Goal: Task Accomplishment & Management: Manage account settings

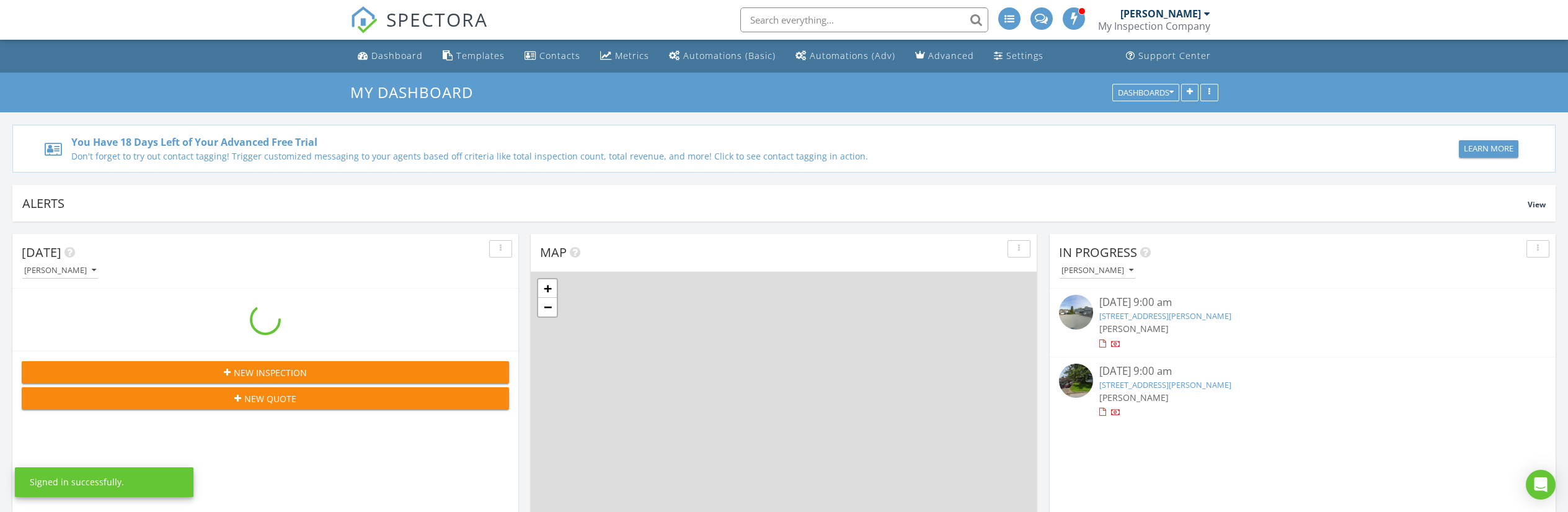
scroll to position [1149, 1588]
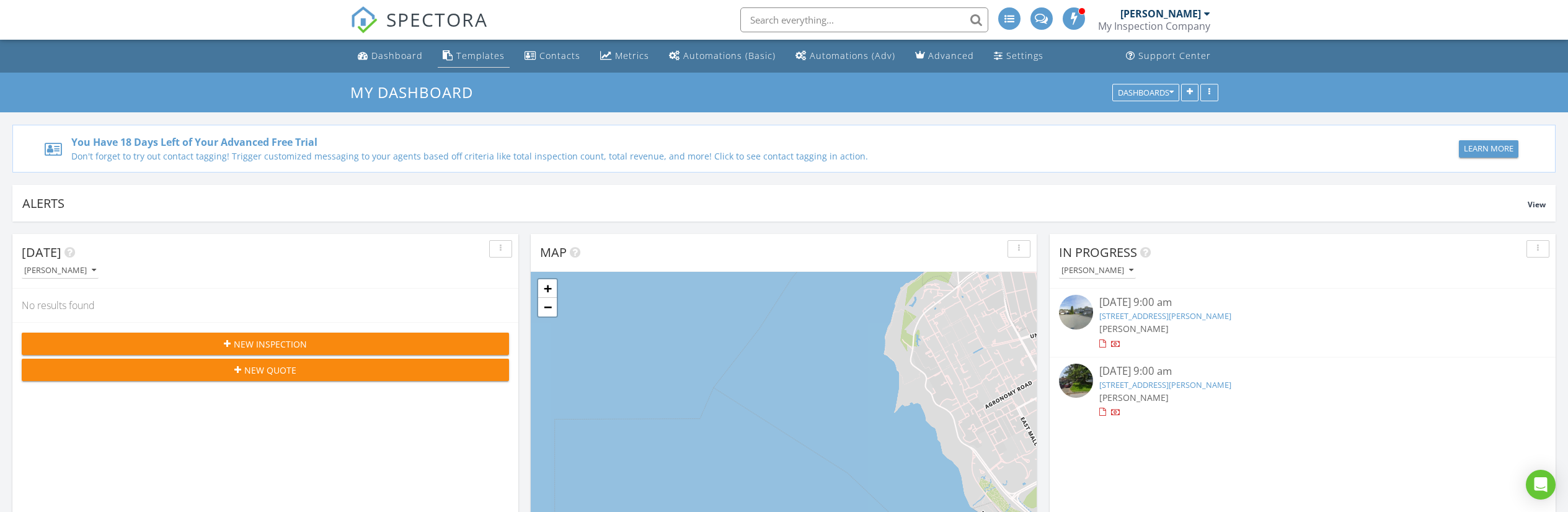
click at [484, 58] on div "Templates" at bounding box center [480, 55] width 48 height 11
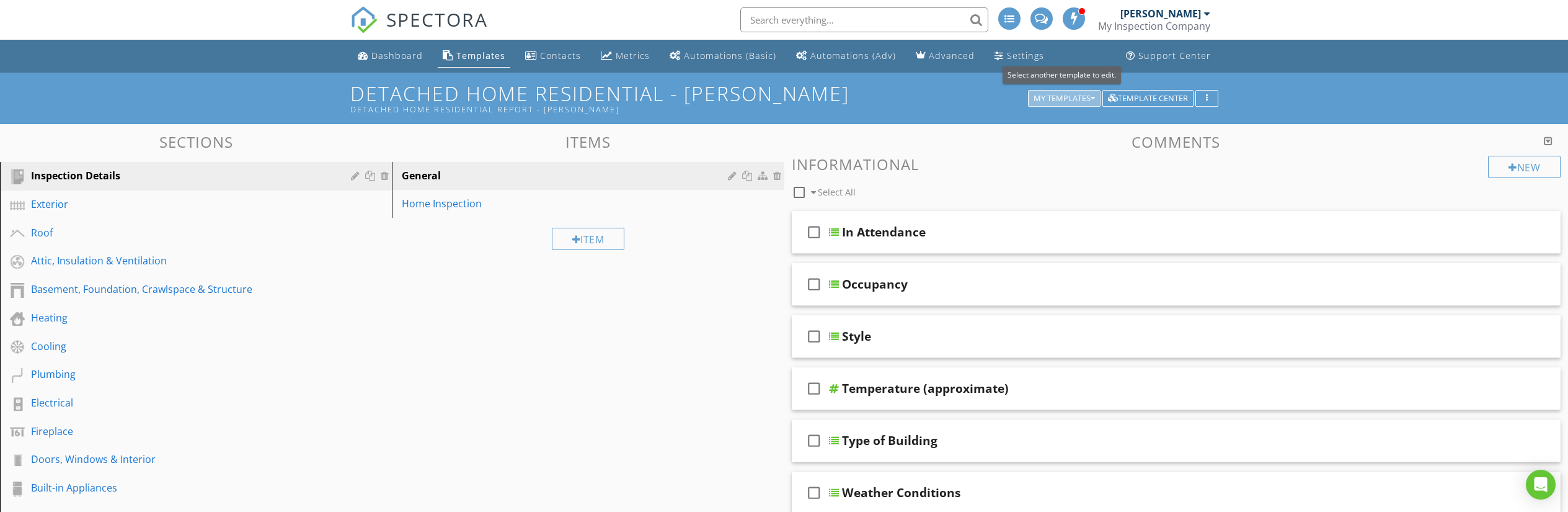
click at [1061, 98] on div "My Templates" at bounding box center [1064, 99] width 61 height 9
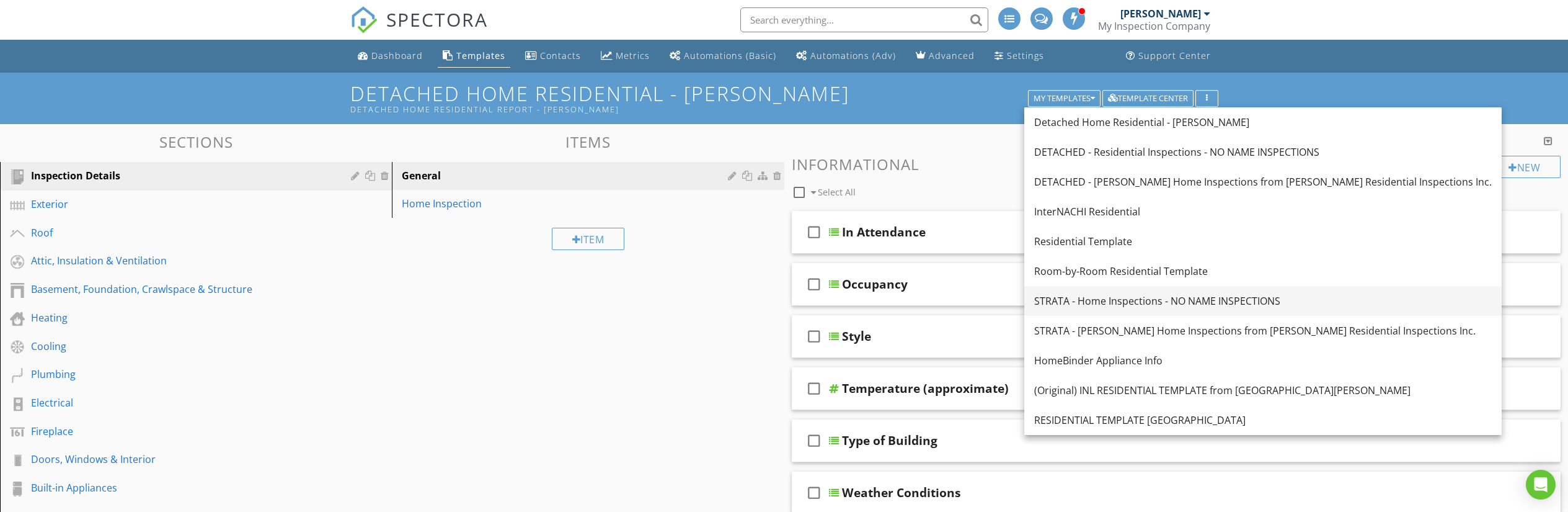
click at [1118, 300] on div "STRATA - Home Inspections - NO NAME INSPECTIONS" at bounding box center [1263, 300] width 457 height 15
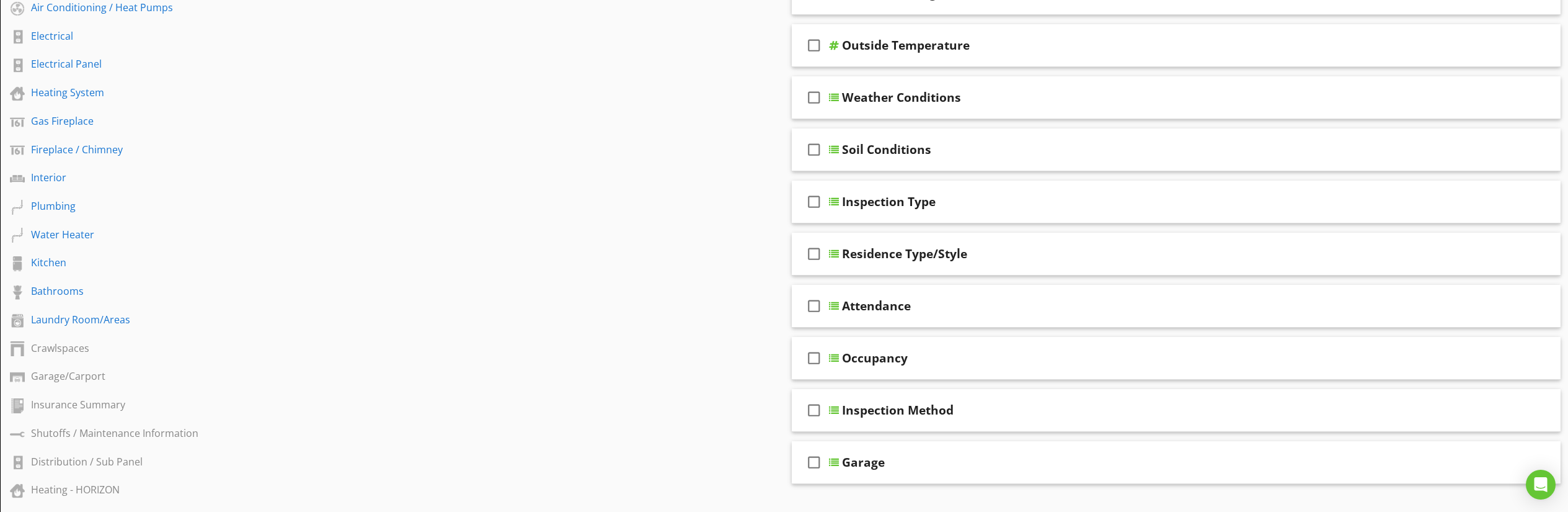
scroll to position [397, 0]
click at [833, 143] on div at bounding box center [834, 148] width 10 height 10
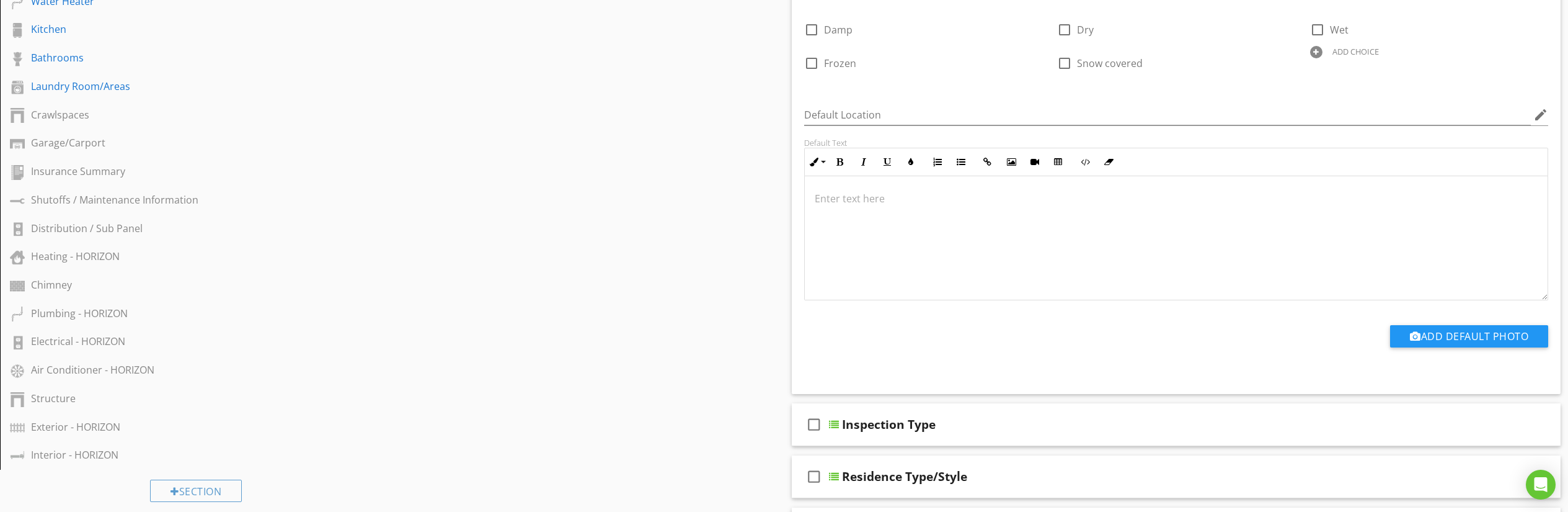
scroll to position [731, 0]
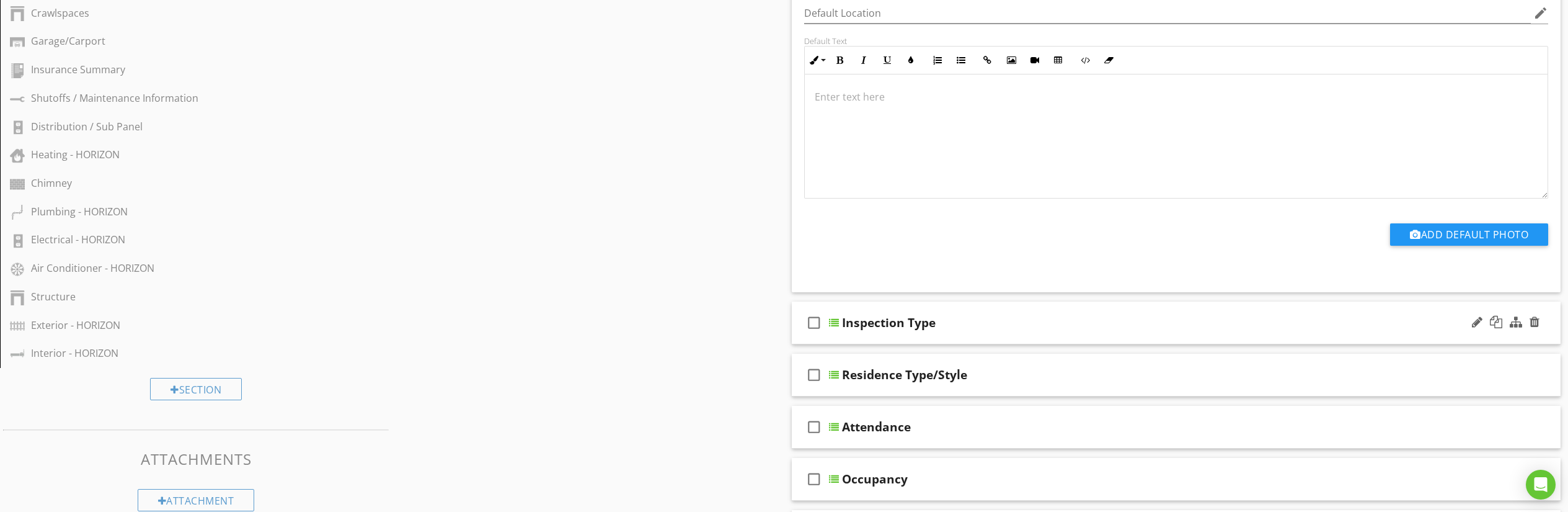
click at [835, 323] on div at bounding box center [834, 323] width 10 height 10
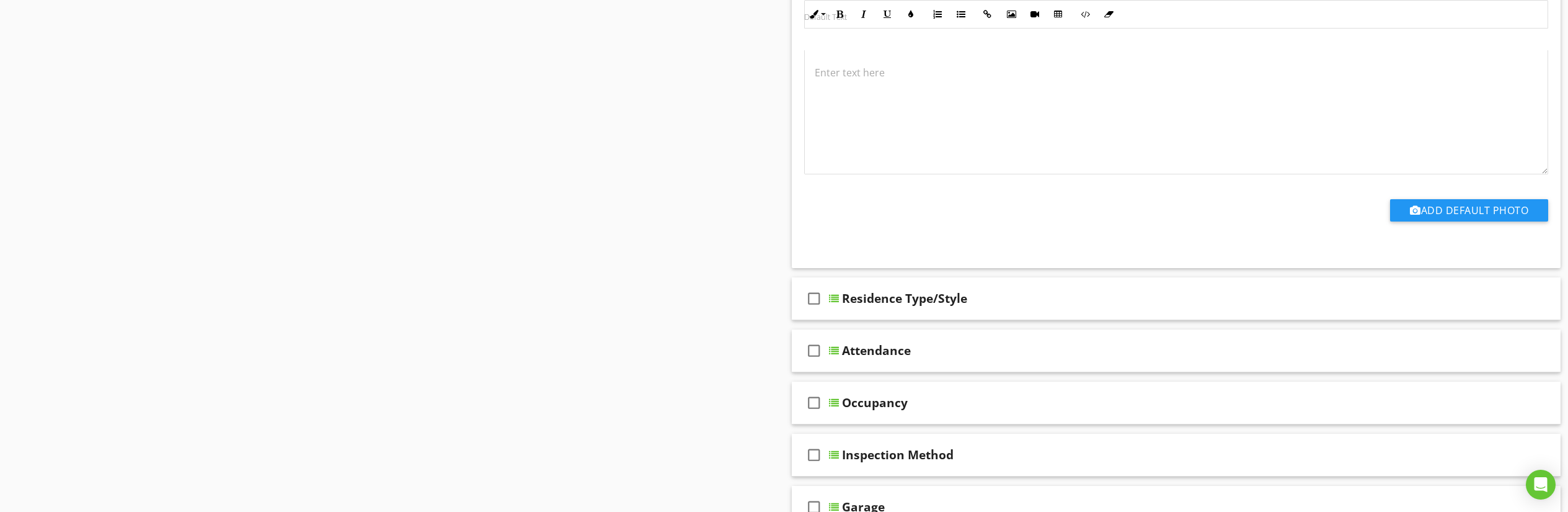
scroll to position [1393, 0]
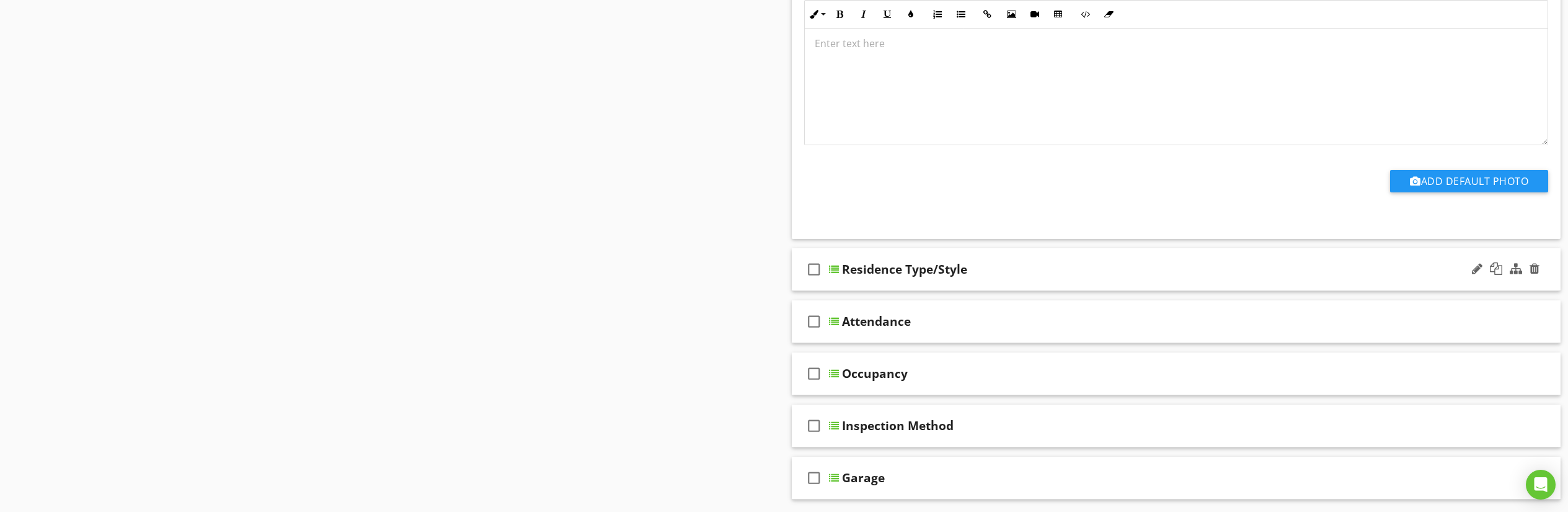
click at [838, 268] on div at bounding box center [834, 270] width 10 height 10
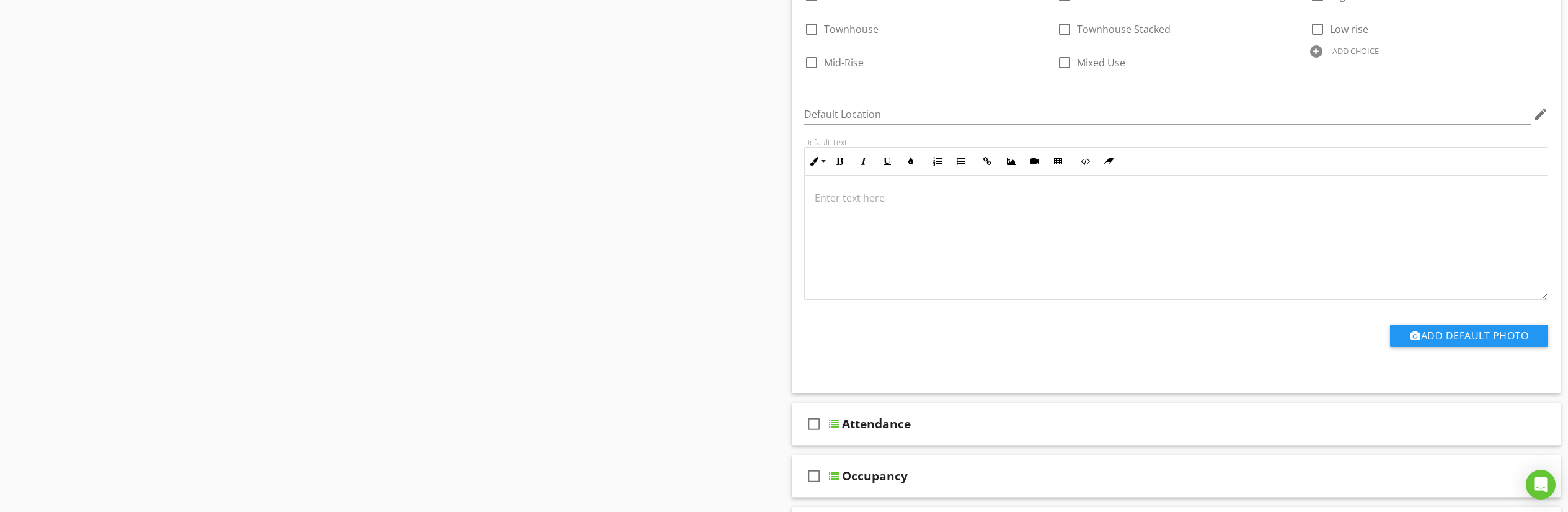
scroll to position [2018, 0]
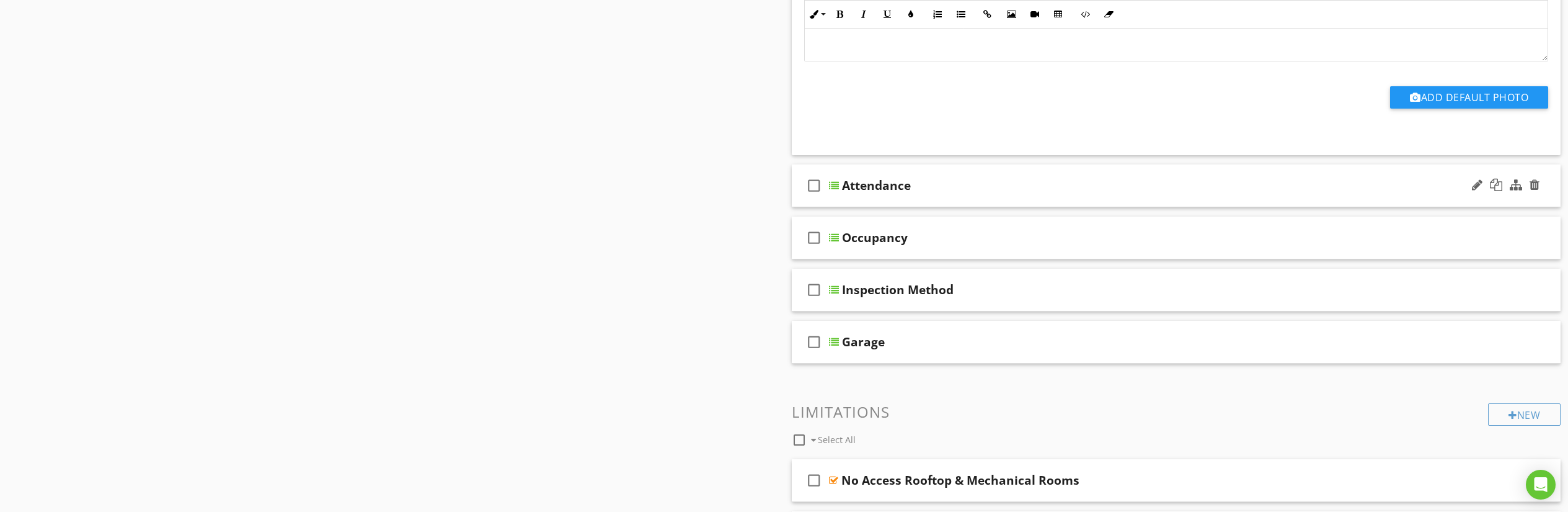
click at [832, 185] on div at bounding box center [834, 186] width 10 height 10
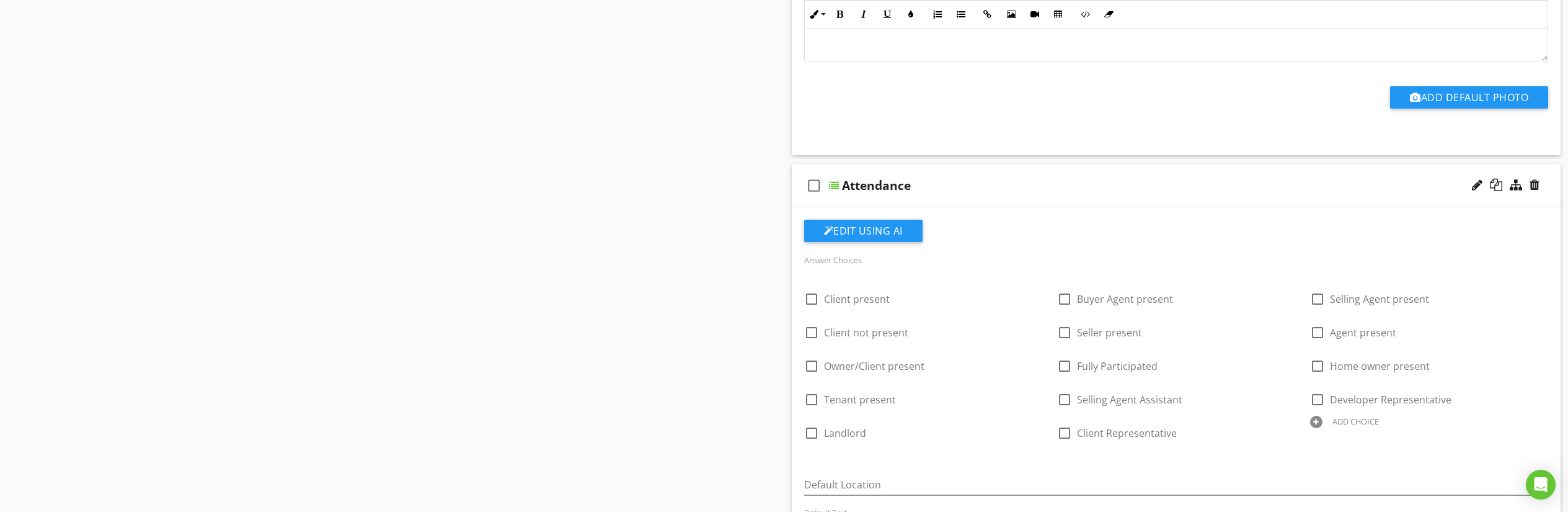
click at [1318, 423] on div at bounding box center [1316, 421] width 12 height 12
type input "Trainer"
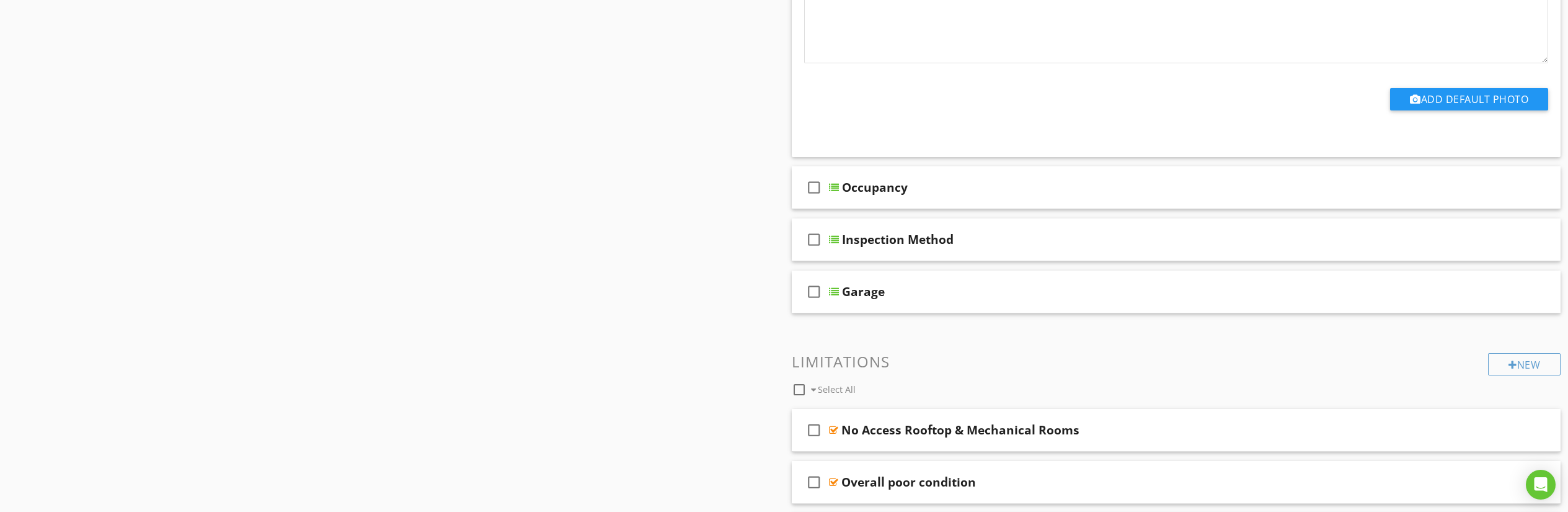
scroll to position [2689, 0]
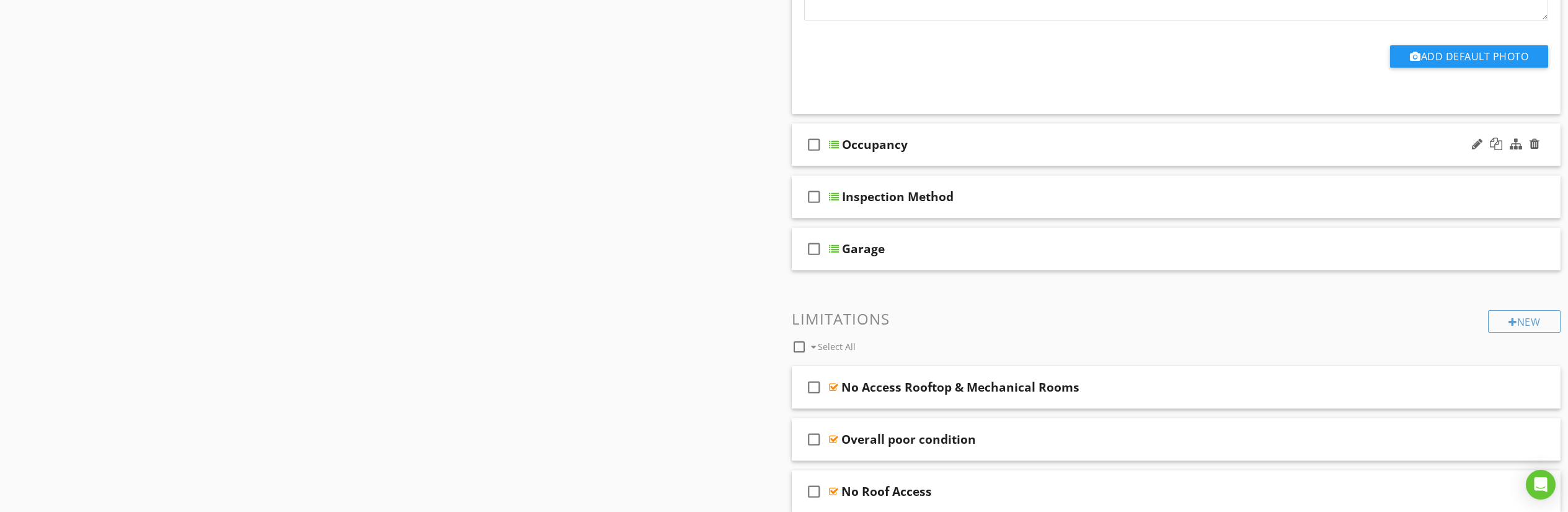
click at [834, 145] on div at bounding box center [834, 145] width 10 height 10
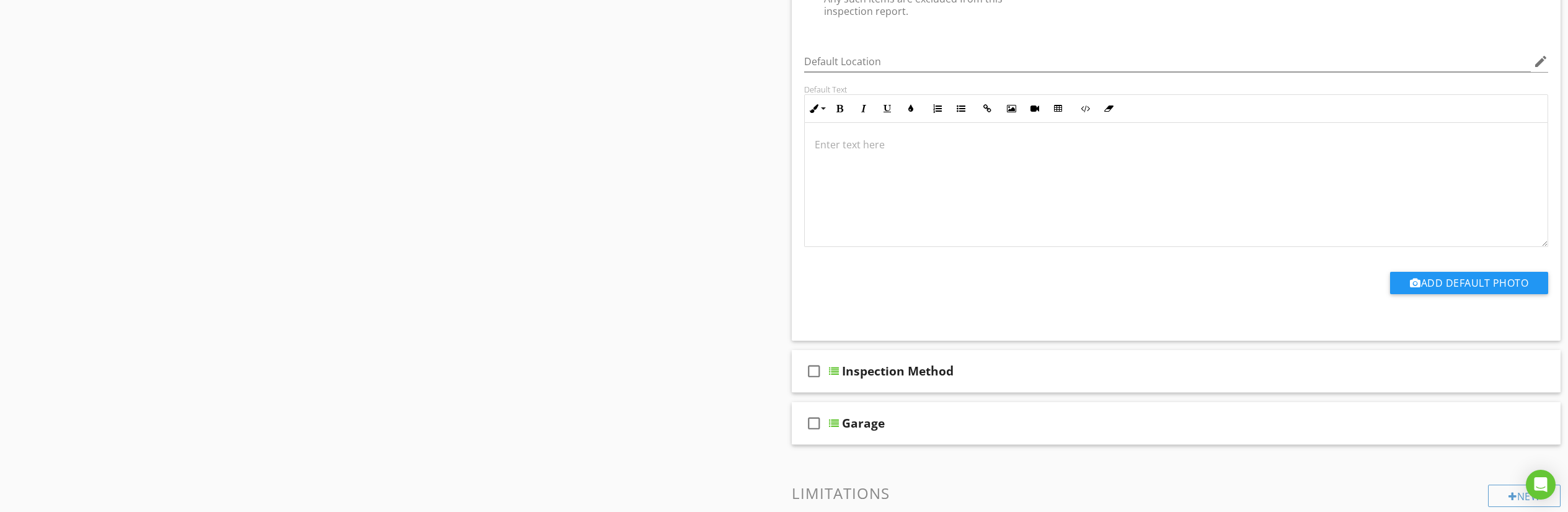
scroll to position [3108, 0]
click at [833, 371] on div at bounding box center [834, 370] width 10 height 10
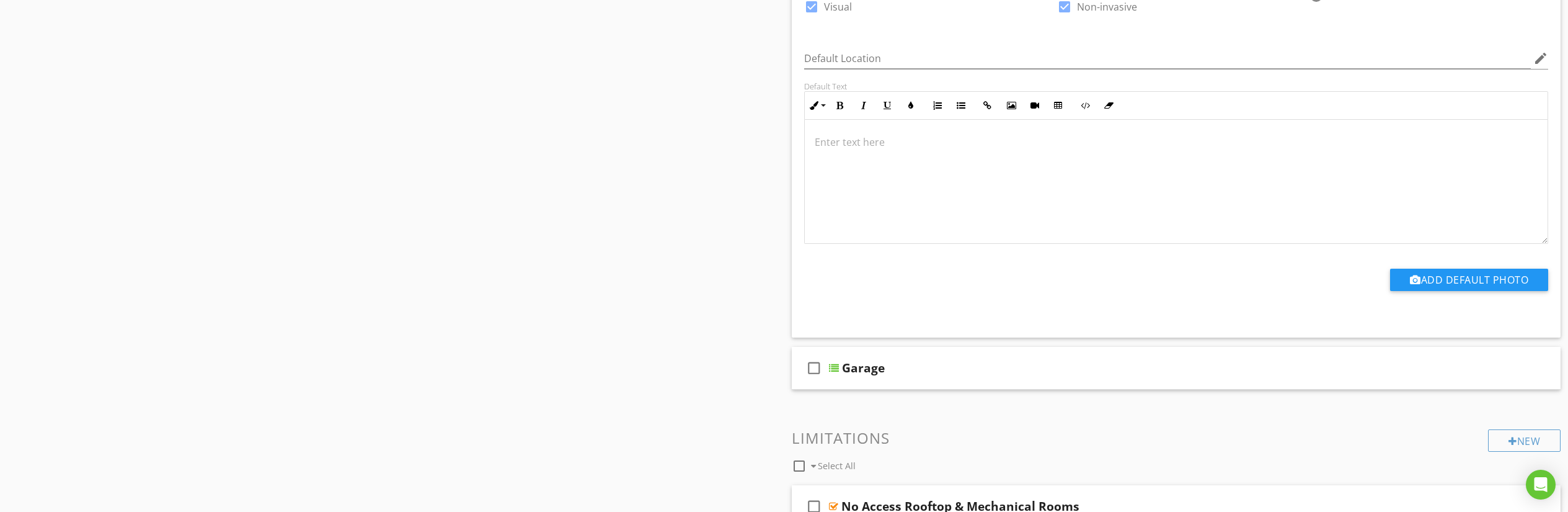
scroll to position [3740, 0]
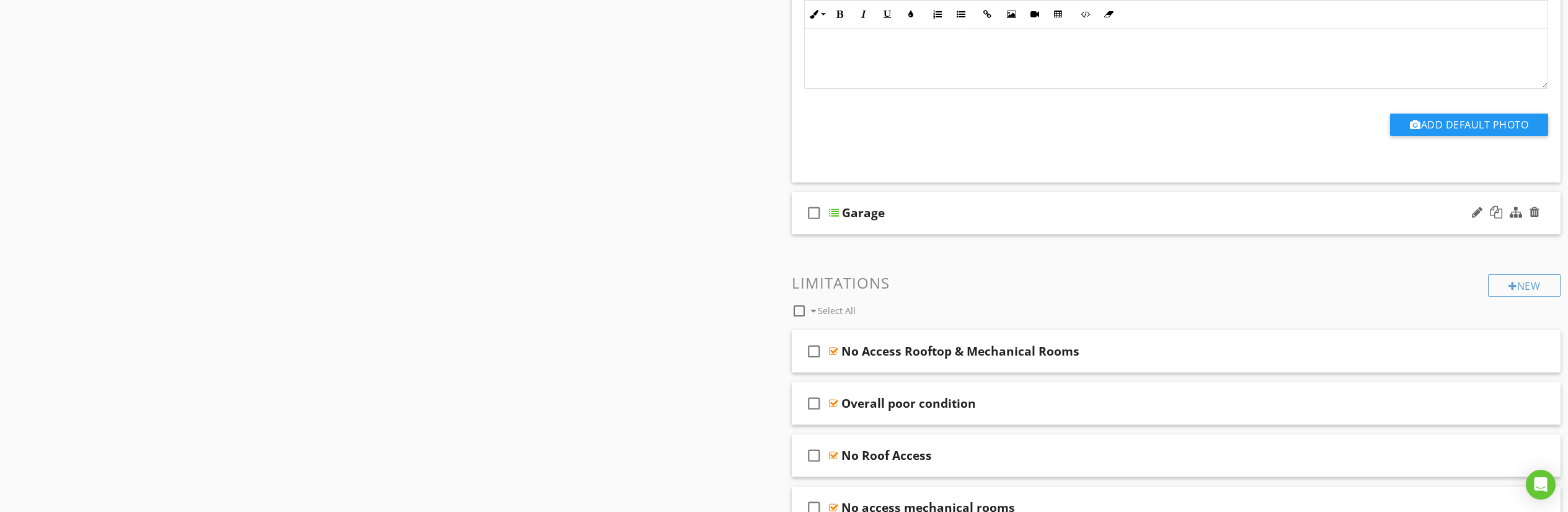
click at [835, 212] on div at bounding box center [834, 213] width 10 height 10
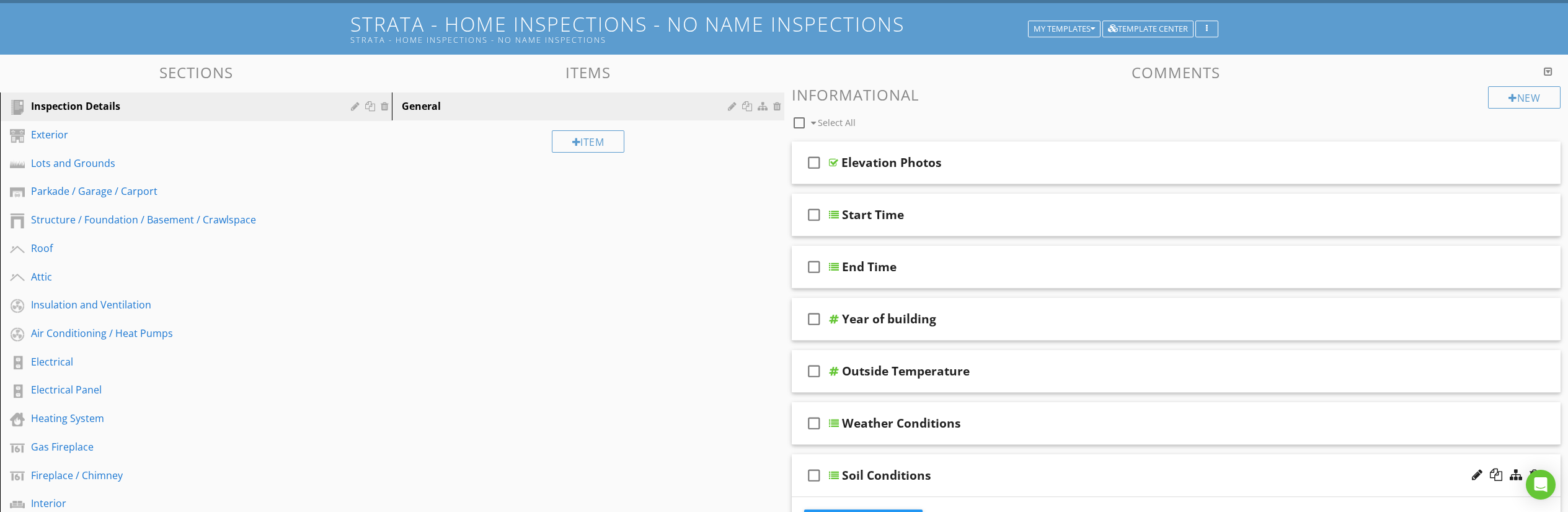
scroll to position [0, 0]
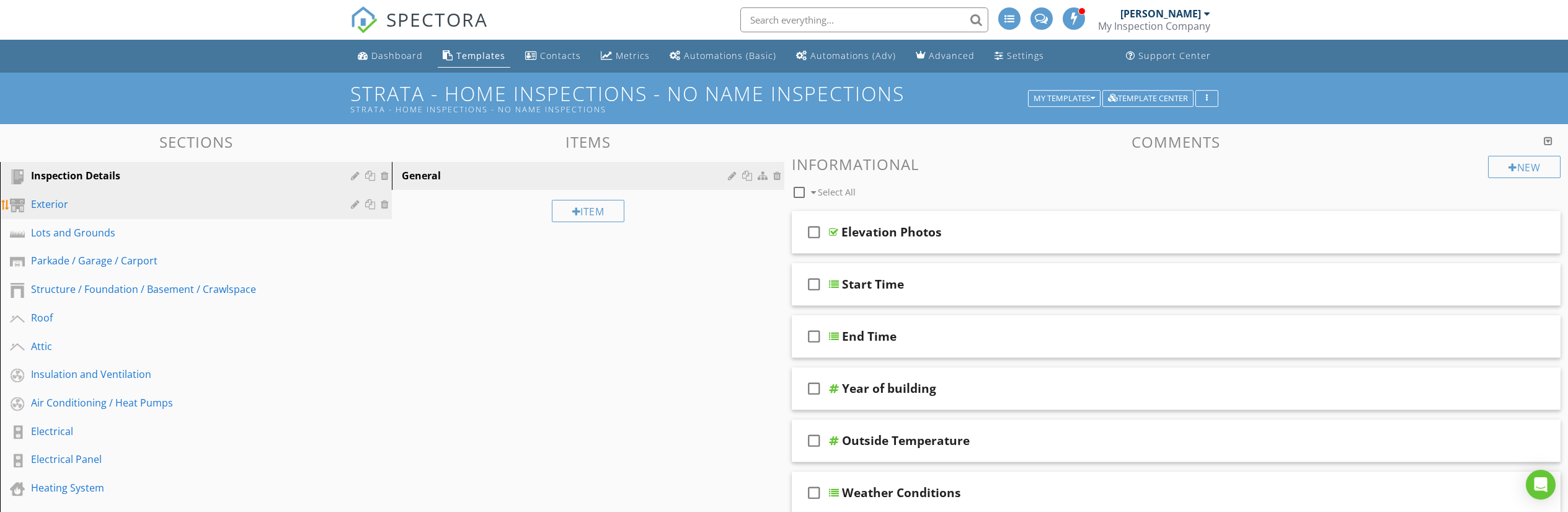
click at [92, 203] on div "Exterior" at bounding box center [182, 204] width 302 height 15
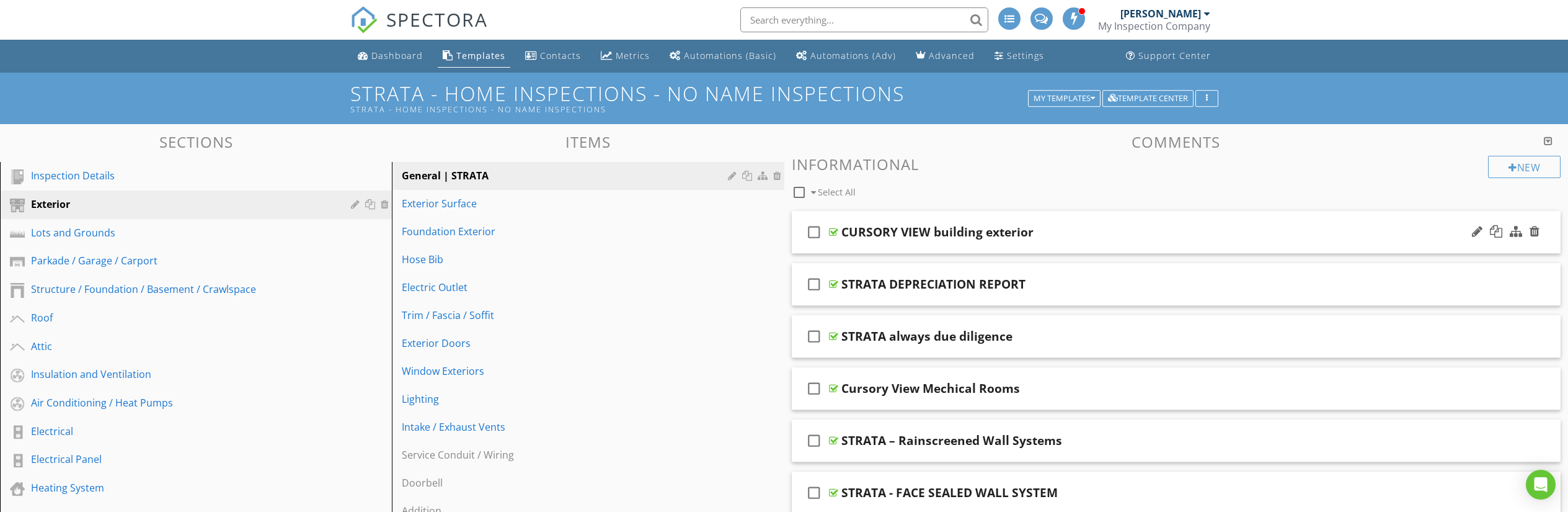
click at [835, 229] on div at bounding box center [833, 232] width 10 height 10
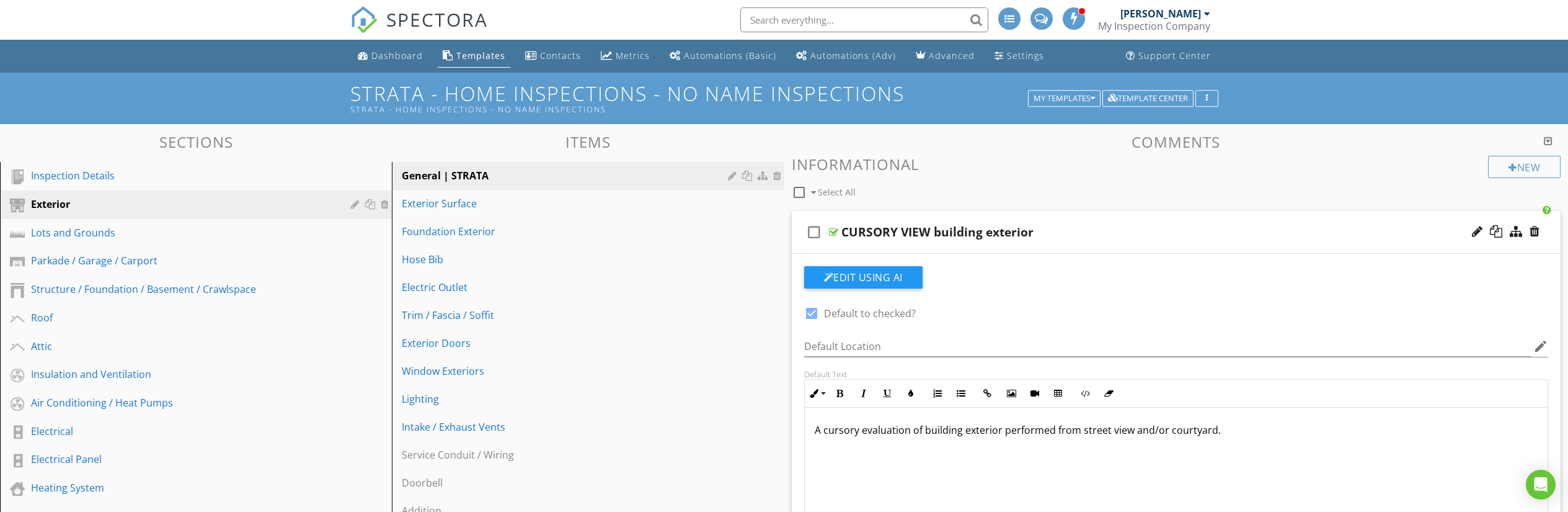
click at [835, 229] on div at bounding box center [833, 232] width 10 height 10
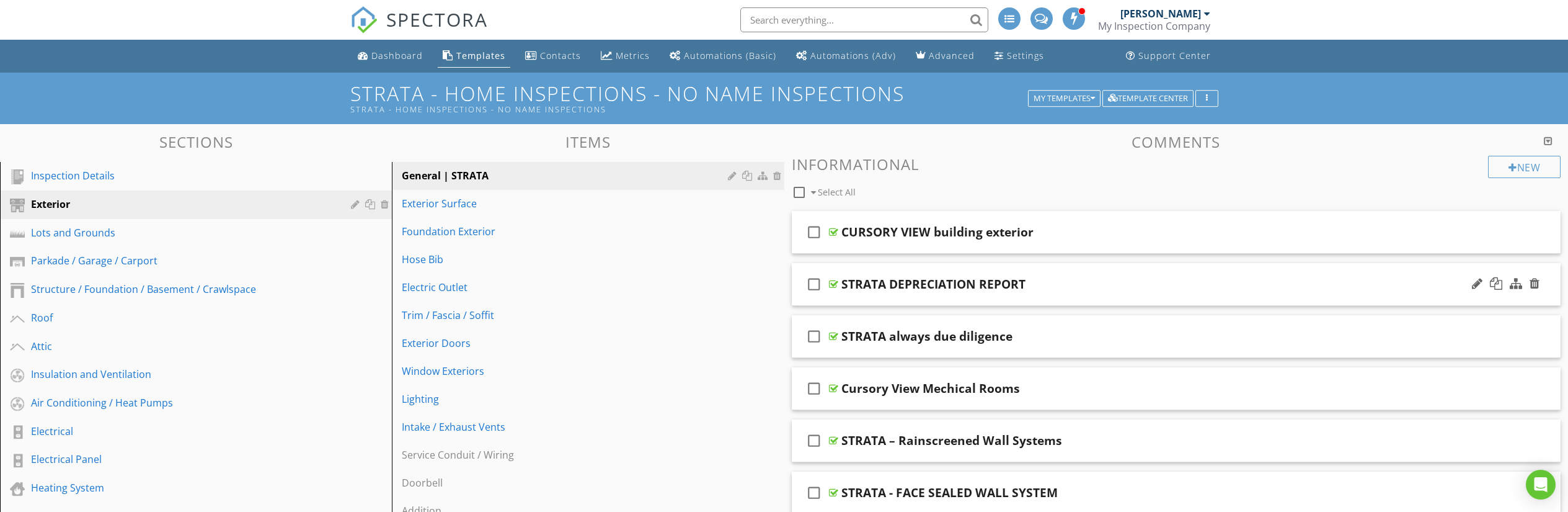
click at [835, 283] on div at bounding box center [833, 284] width 10 height 10
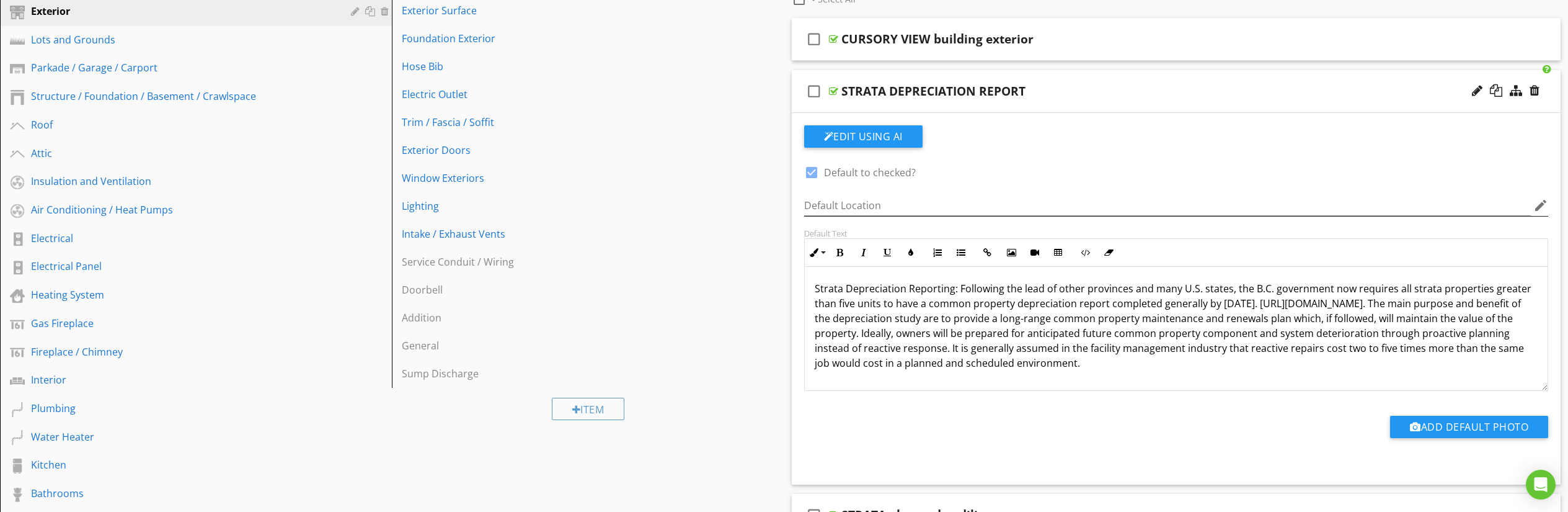
scroll to position [87, 0]
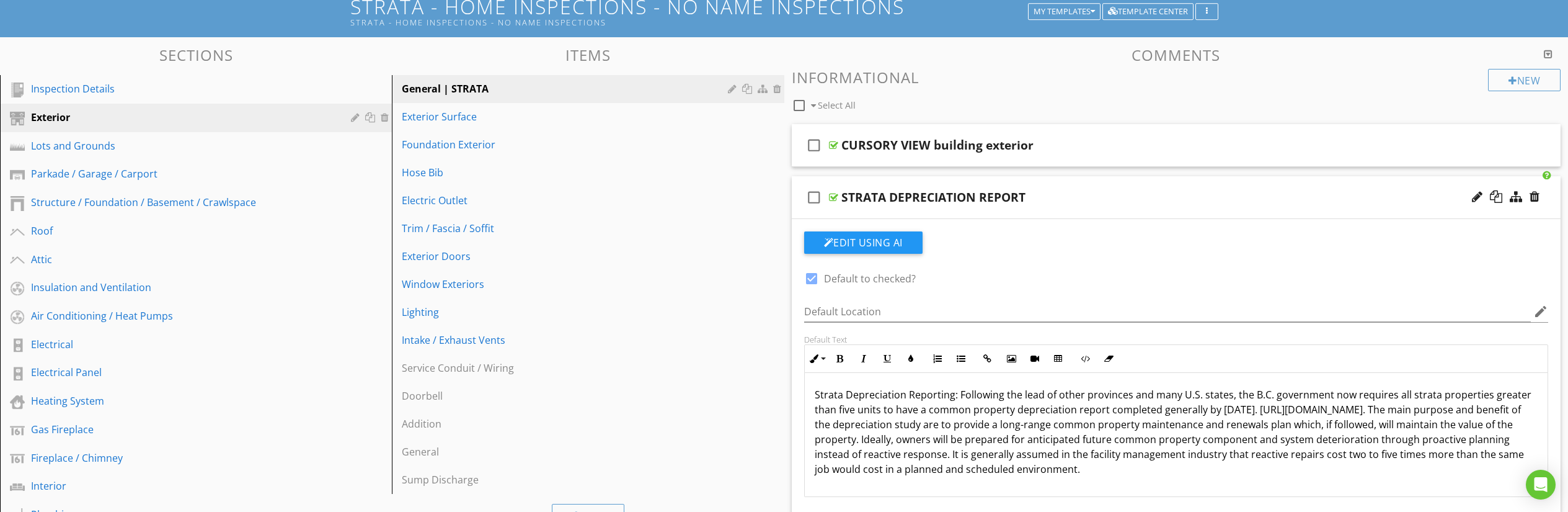
click at [833, 196] on div at bounding box center [833, 198] width 10 height 10
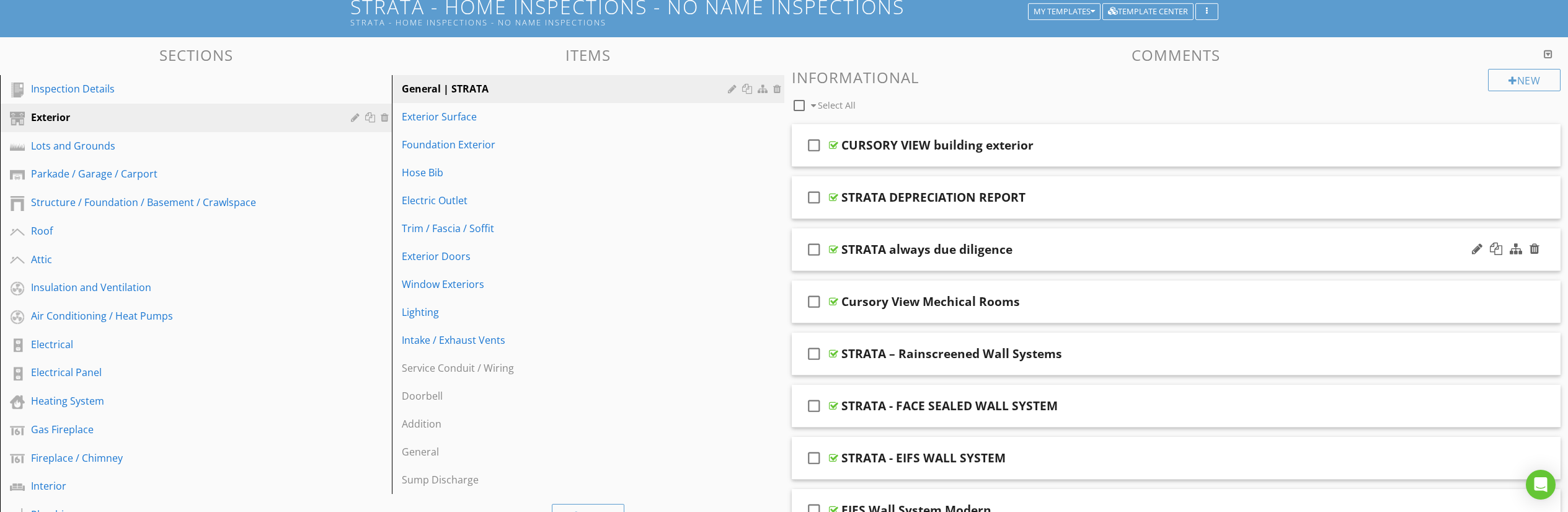
click at [835, 248] on div at bounding box center [833, 249] width 10 height 10
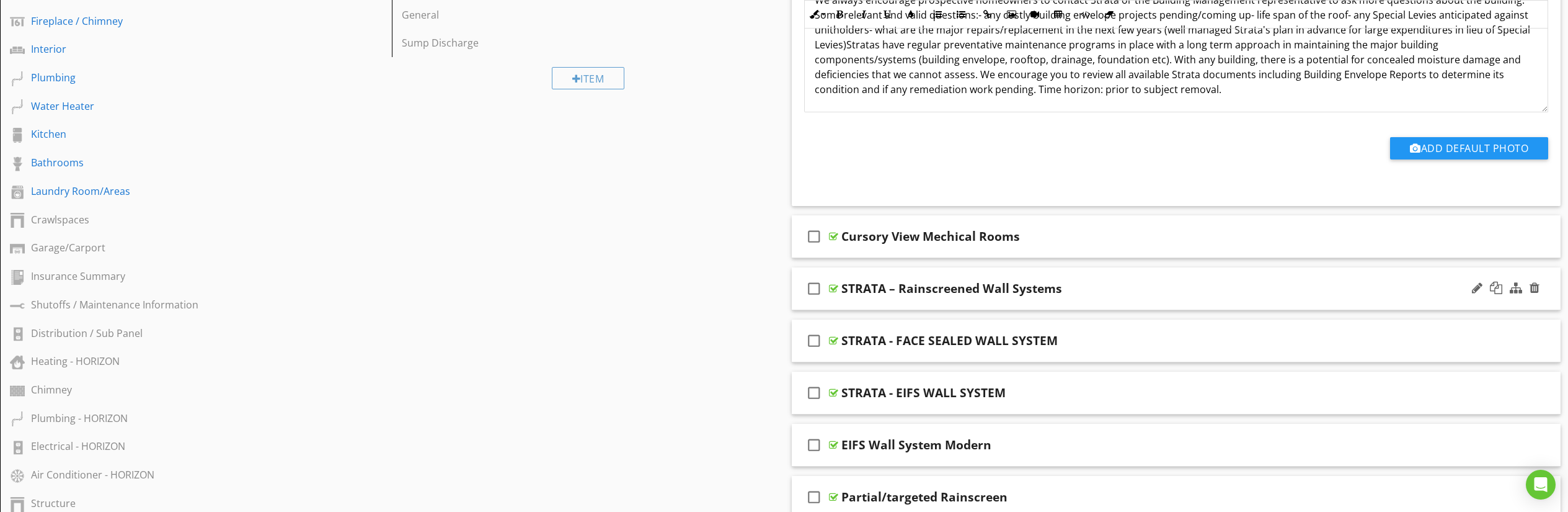
scroll to position [603, 0]
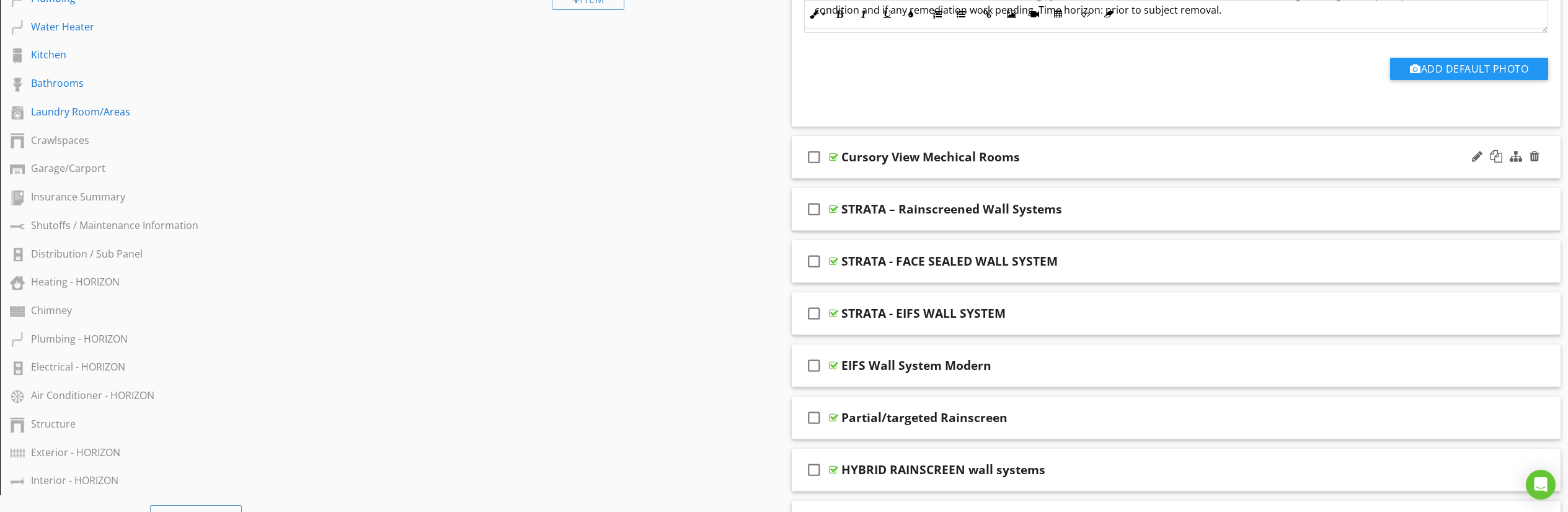
click at [833, 157] on div at bounding box center [833, 157] width 10 height 10
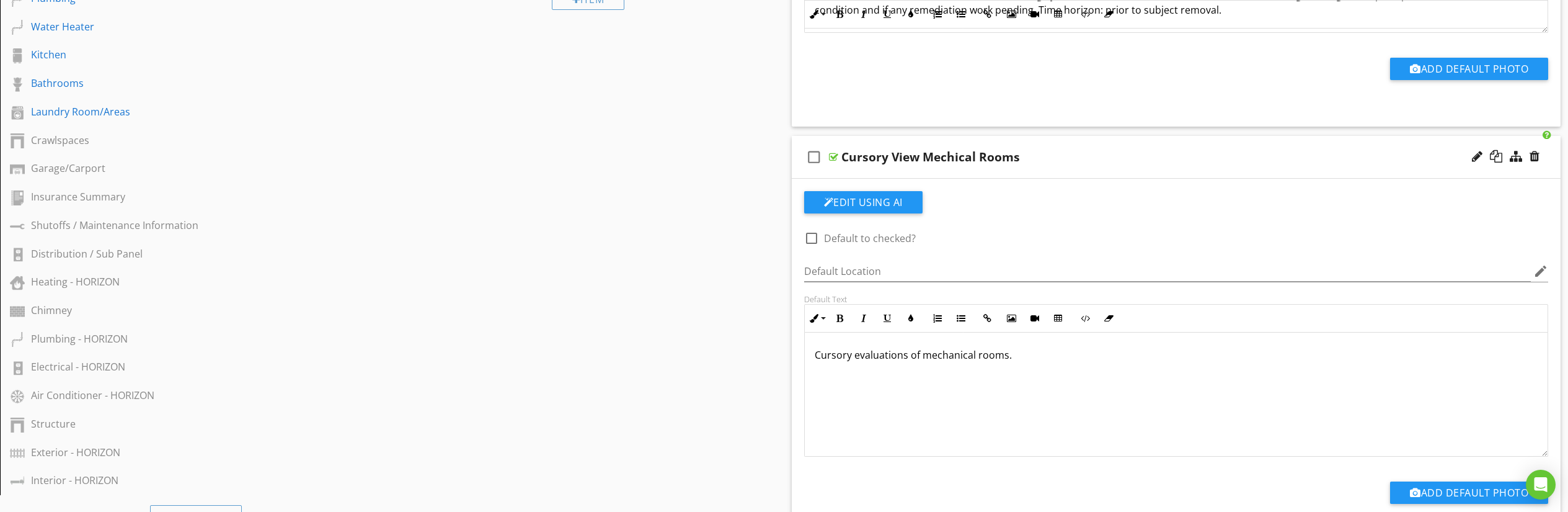
click at [832, 156] on div at bounding box center [833, 157] width 10 height 10
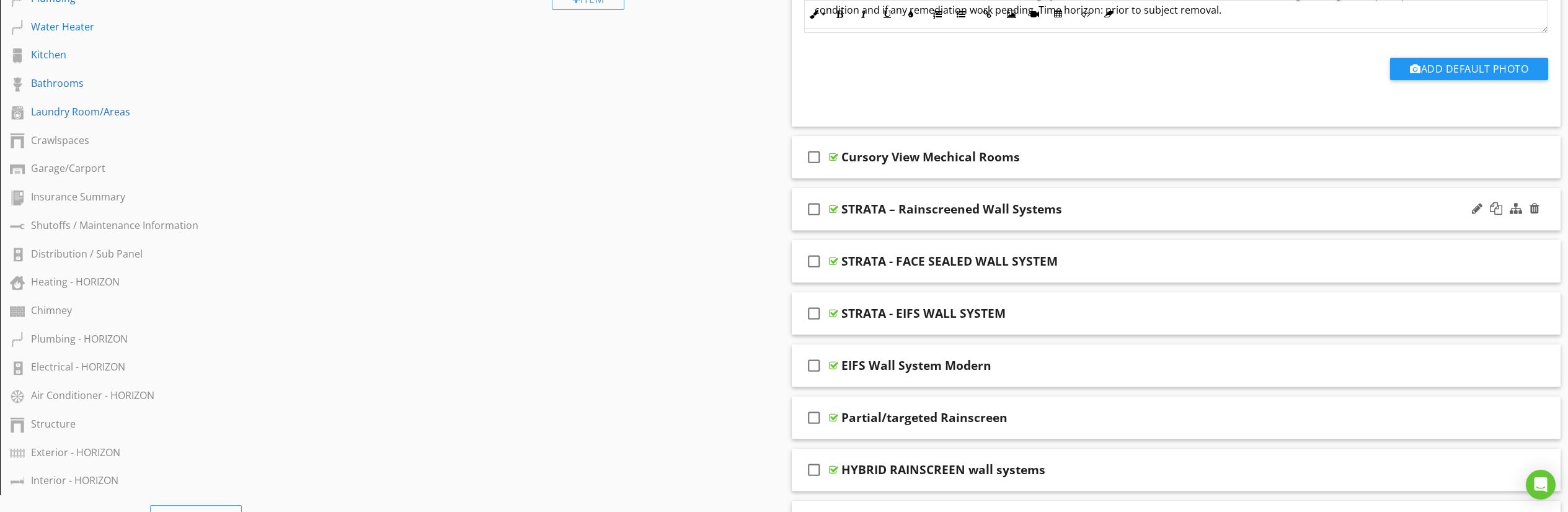
click at [833, 206] on div at bounding box center [833, 209] width 10 height 10
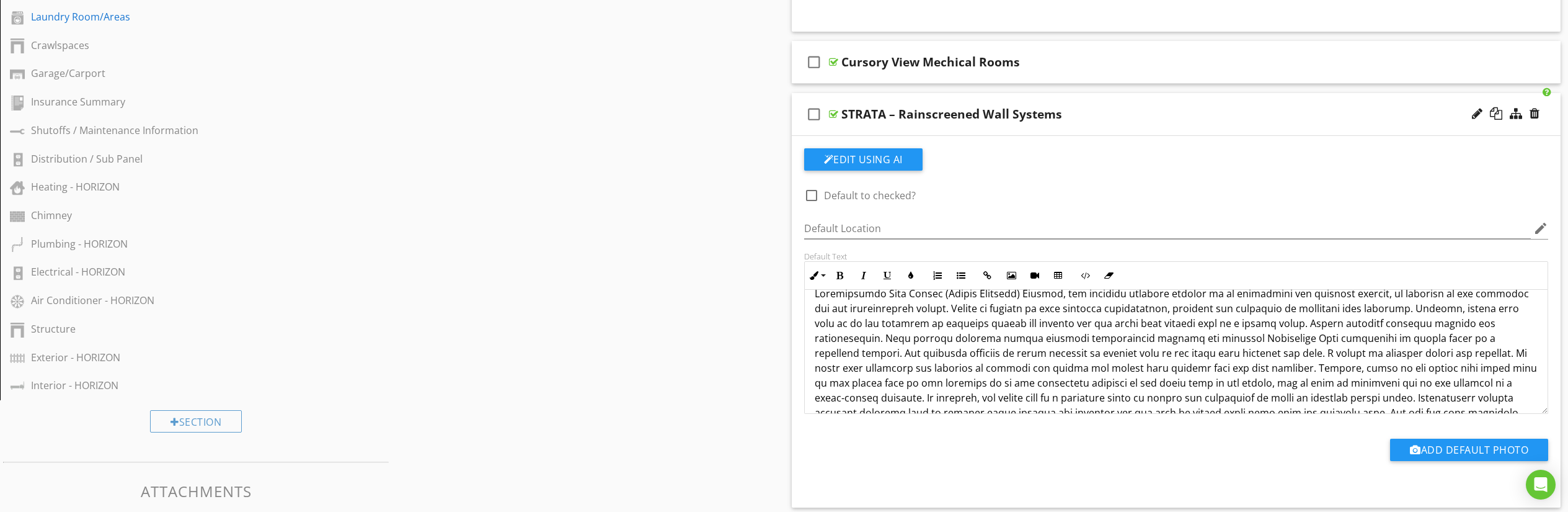
scroll to position [23, 0]
click at [835, 112] on div at bounding box center [833, 114] width 10 height 10
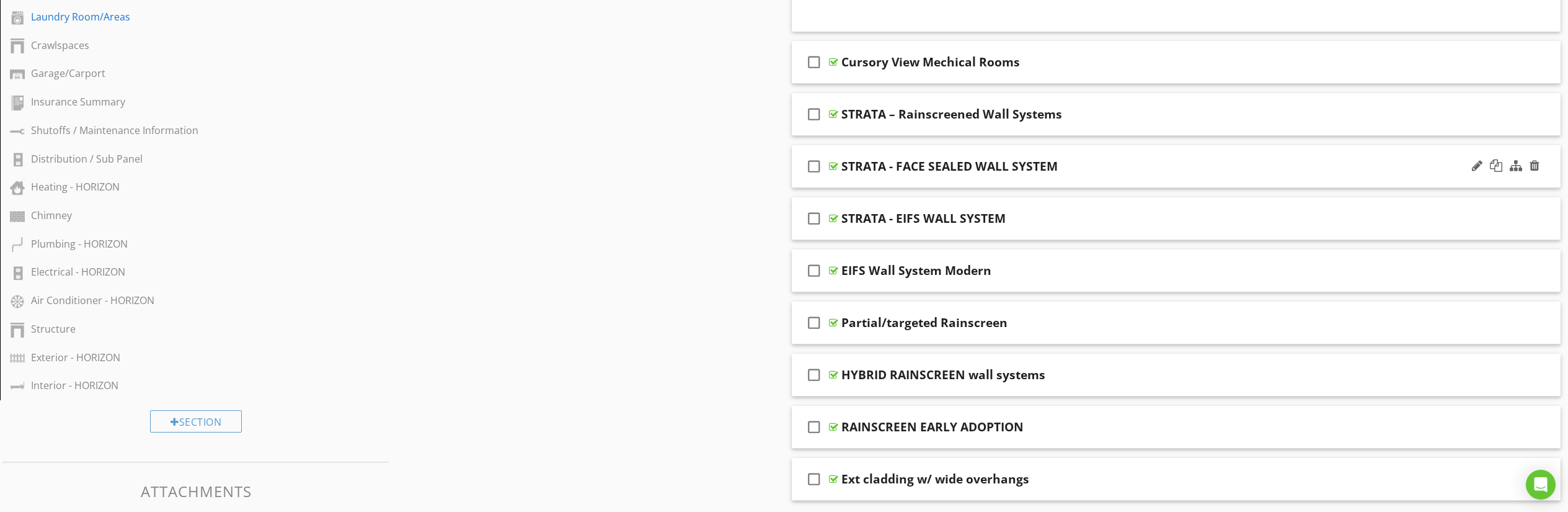
click at [835, 168] on div at bounding box center [833, 166] width 10 height 10
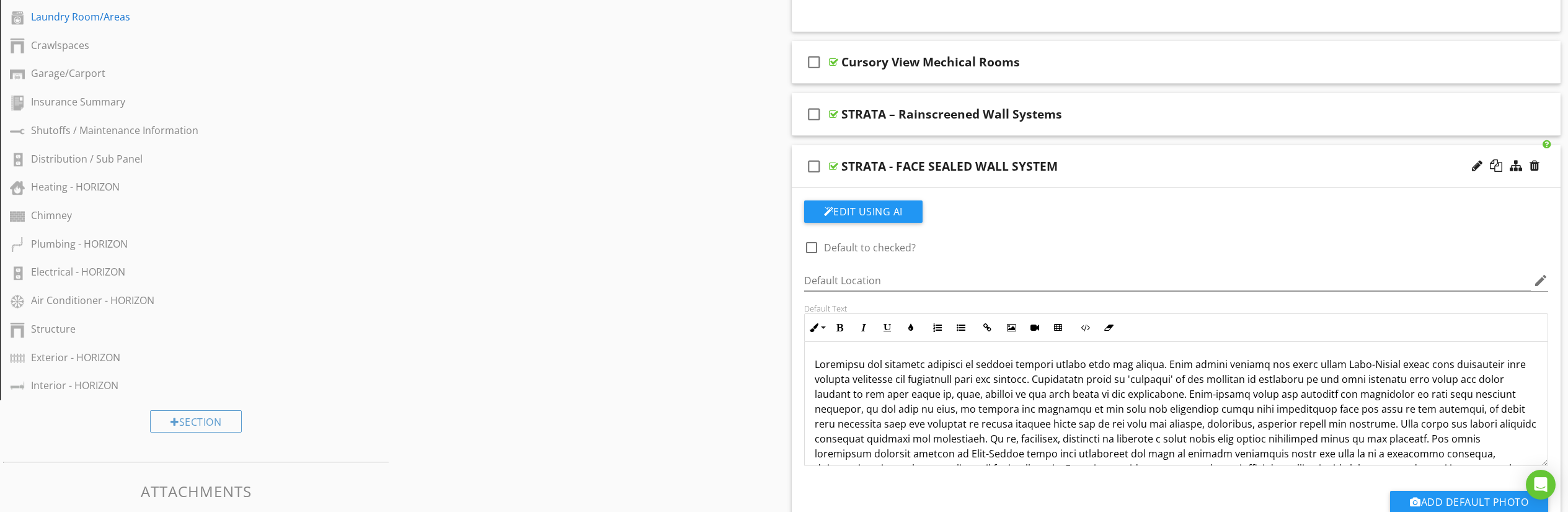
click at [835, 168] on div at bounding box center [833, 166] width 10 height 10
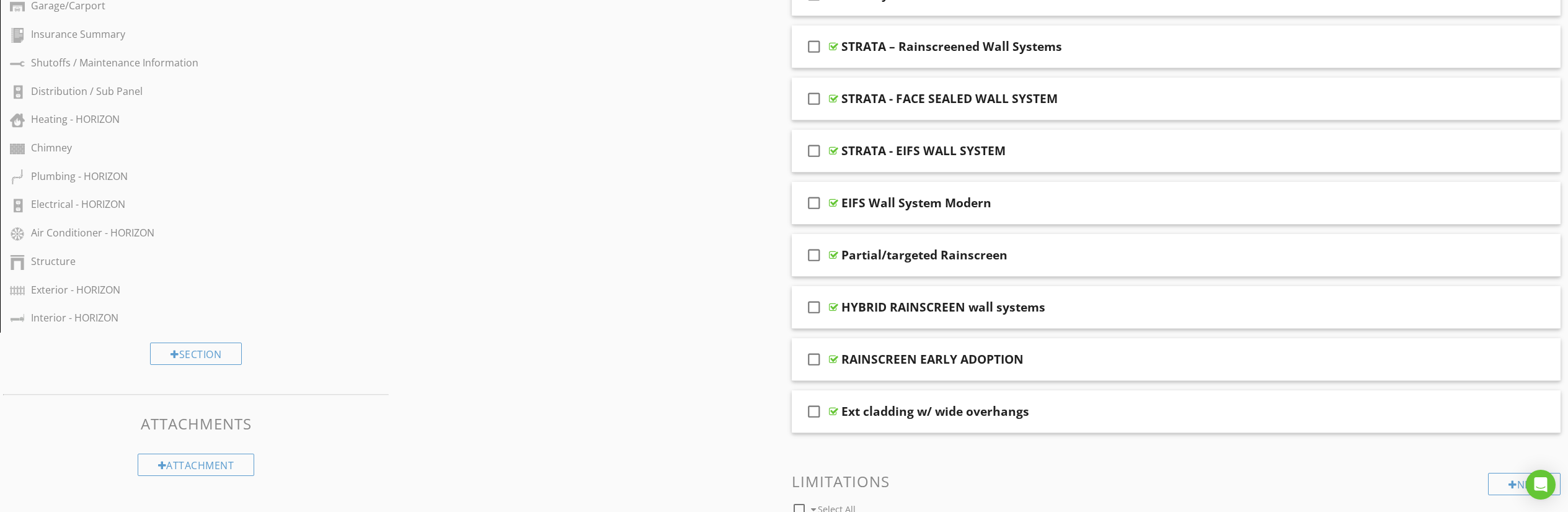
scroll to position [768, 0]
click at [833, 407] on div at bounding box center [833, 409] width 10 height 10
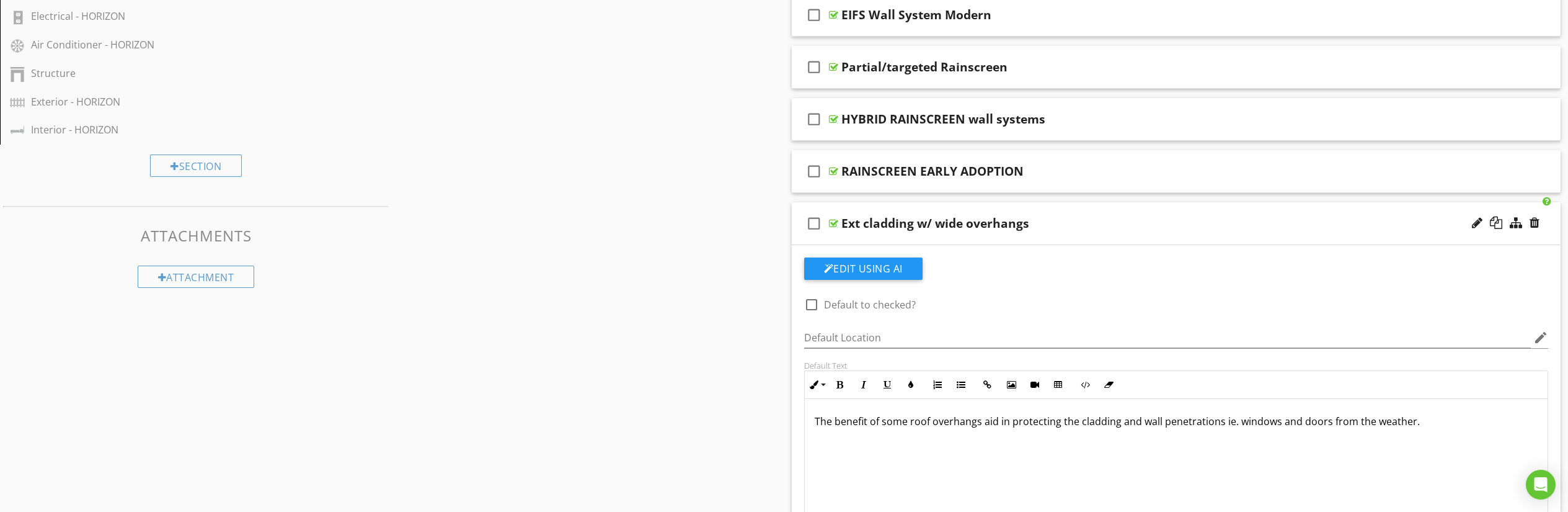
scroll to position [958, 0]
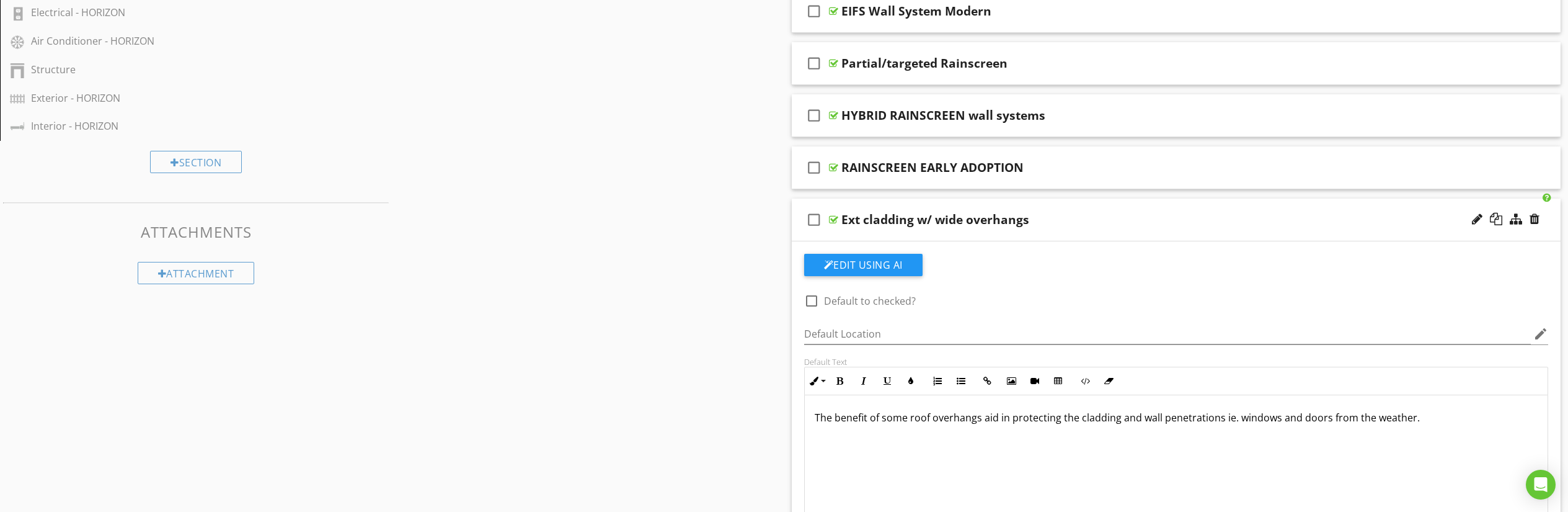
click at [834, 217] on div at bounding box center [833, 220] width 10 height 10
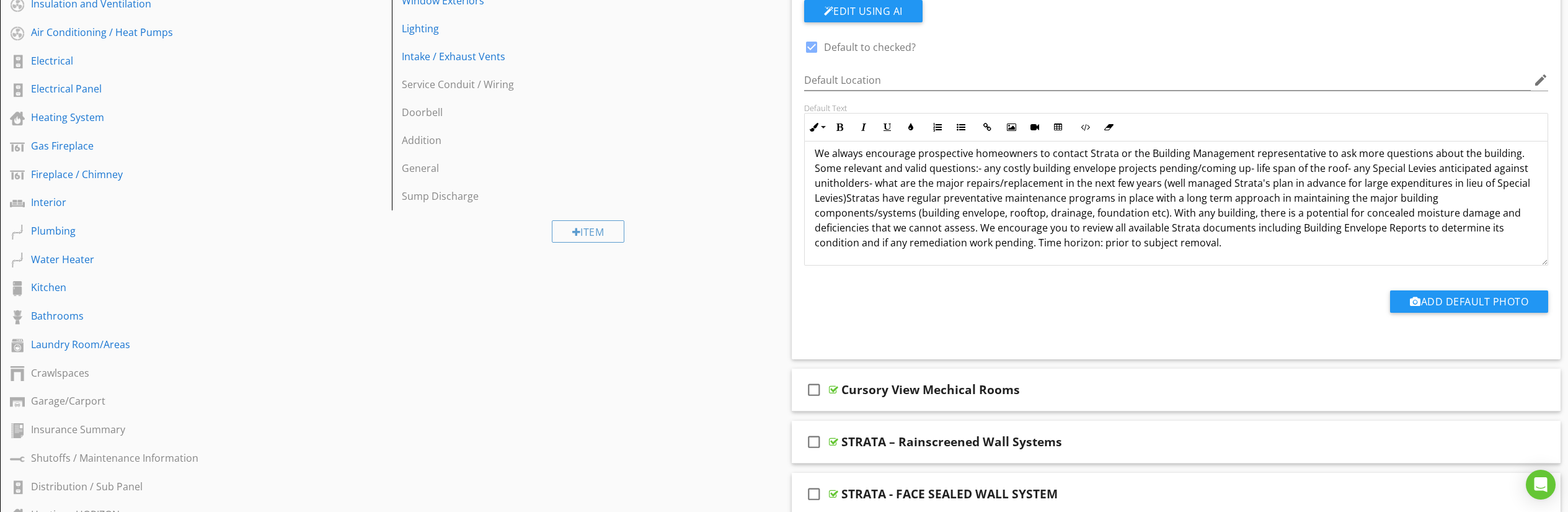
scroll to position [0, 0]
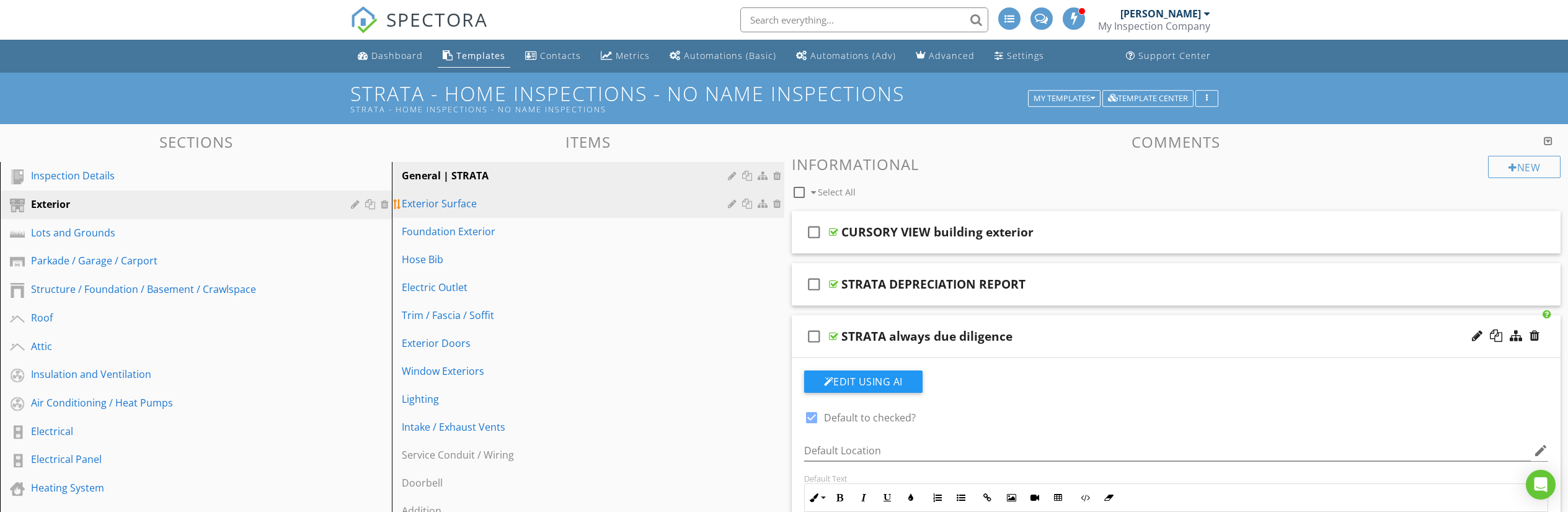
click at [487, 204] on div "Exterior Surface" at bounding box center [566, 203] width 329 height 15
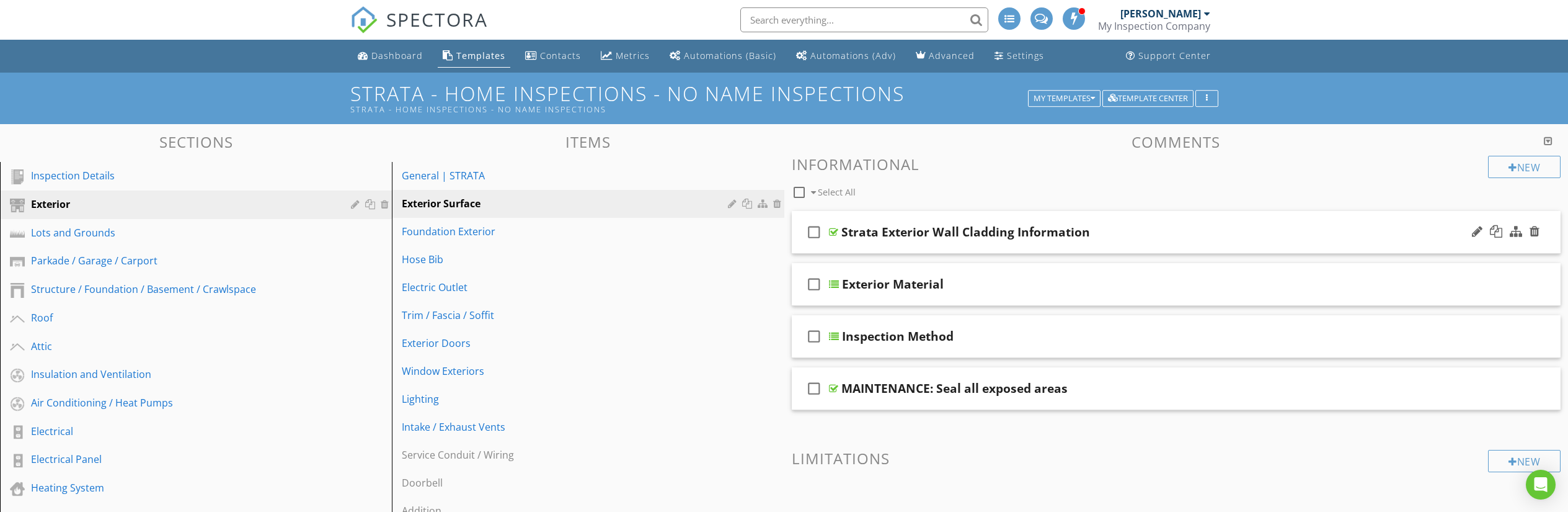
click at [833, 230] on div at bounding box center [833, 232] width 10 height 10
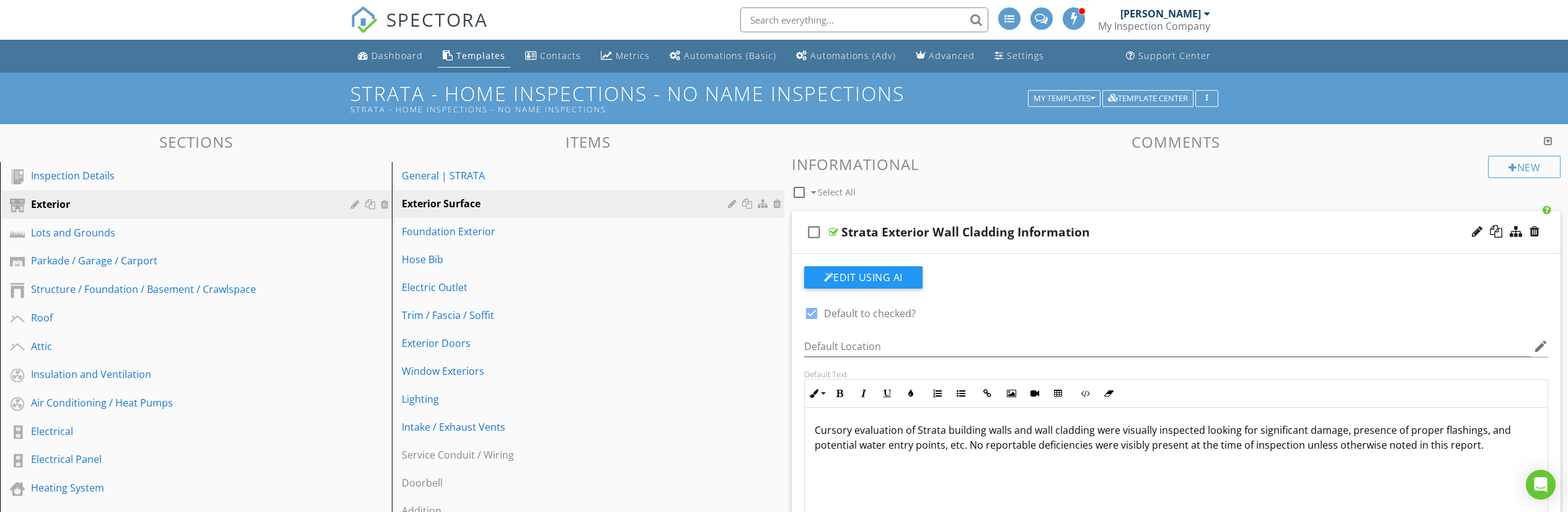
click at [833, 230] on div at bounding box center [833, 232] width 10 height 10
